Goal: Transaction & Acquisition: Purchase product/service

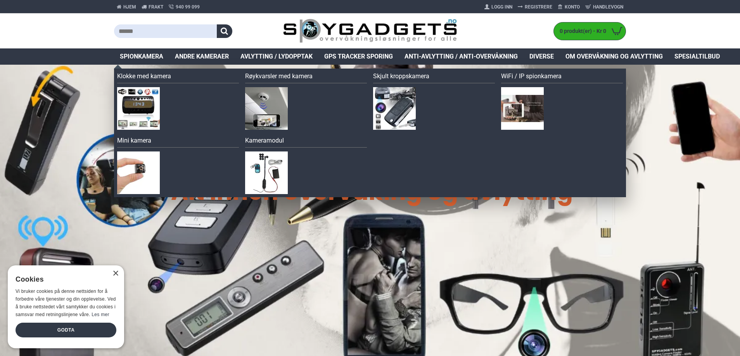
click at [146, 58] on span "Spionkamera" at bounding box center [141, 56] width 43 height 9
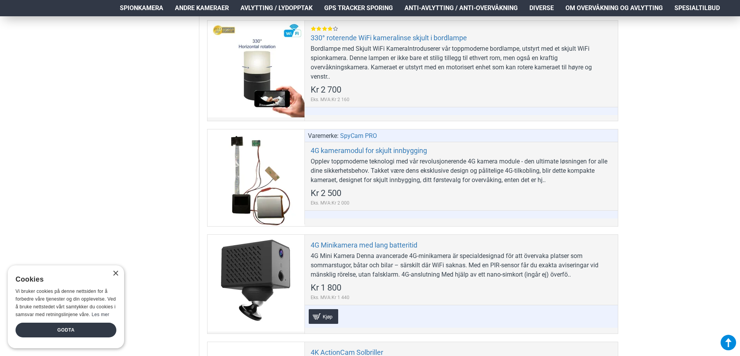
scroll to position [659, 0]
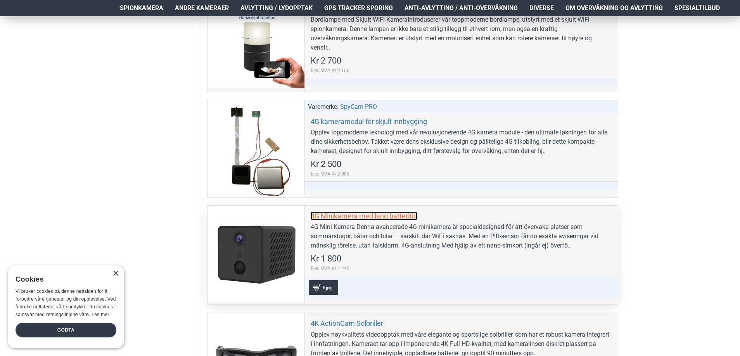
click at [334, 216] on link "4G Minikamera med lang batteritid" at bounding box center [364, 216] width 107 height 9
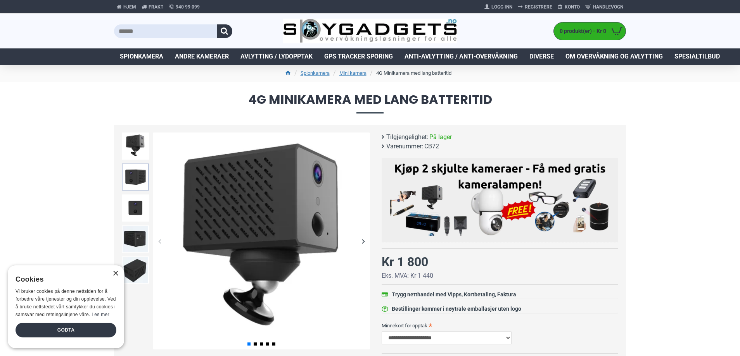
click at [140, 178] on img at bounding box center [135, 177] width 27 height 27
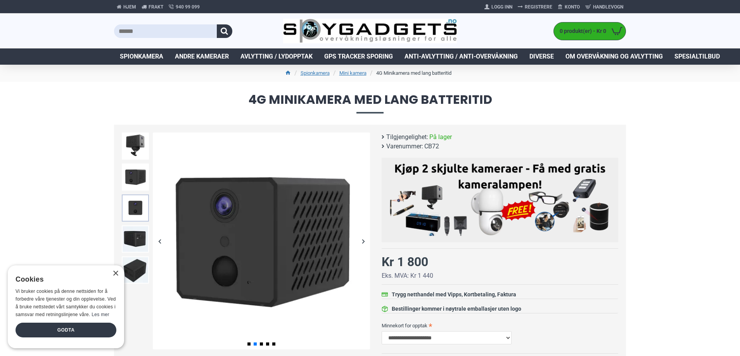
click at [141, 205] on img at bounding box center [135, 208] width 27 height 27
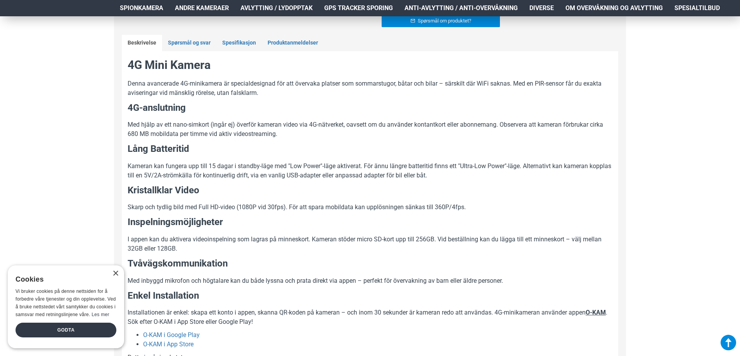
scroll to position [426, 0]
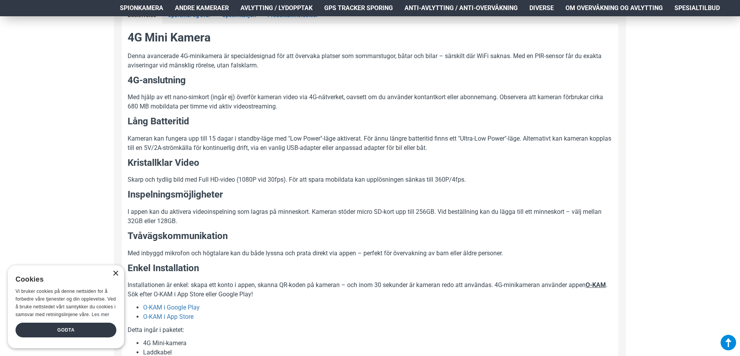
click at [116, 275] on div "×" at bounding box center [115, 274] width 6 height 6
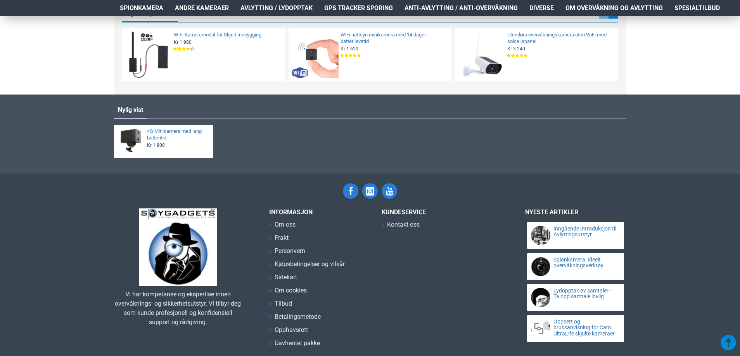
scroll to position [1553, 0]
